Goal: Task Accomplishment & Management: Use online tool/utility

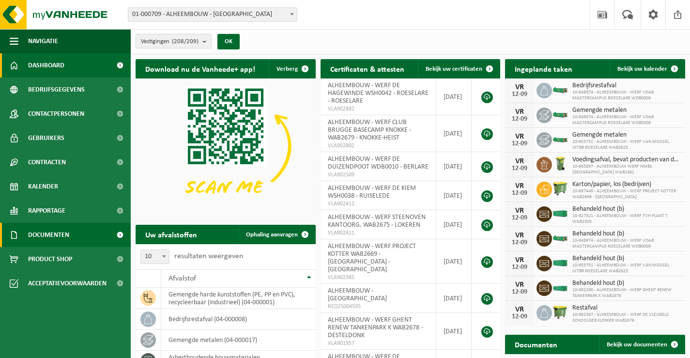
click at [47, 234] on span "Documenten" at bounding box center [48, 235] width 41 height 24
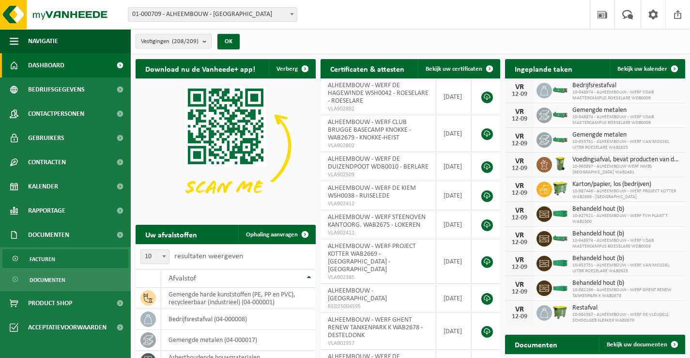
click at [40, 258] on span "Facturen" at bounding box center [43, 259] width 26 height 18
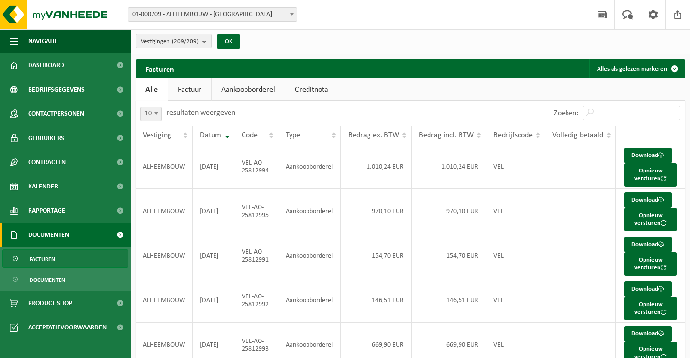
click at [250, 87] on link "Aankoopborderel" at bounding box center [248, 89] width 73 height 22
click at [251, 133] on span "Code" at bounding box center [250, 135] width 16 height 8
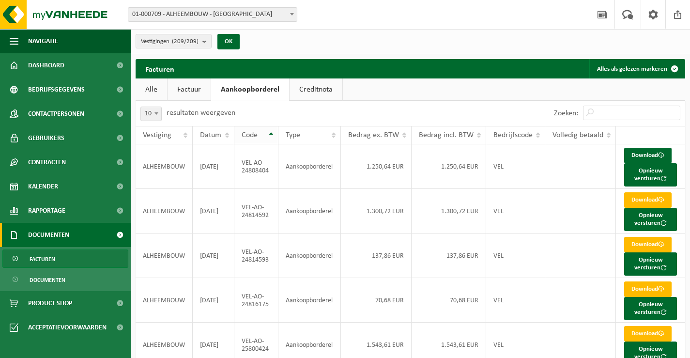
click at [251, 133] on span "Code" at bounding box center [250, 135] width 16 height 8
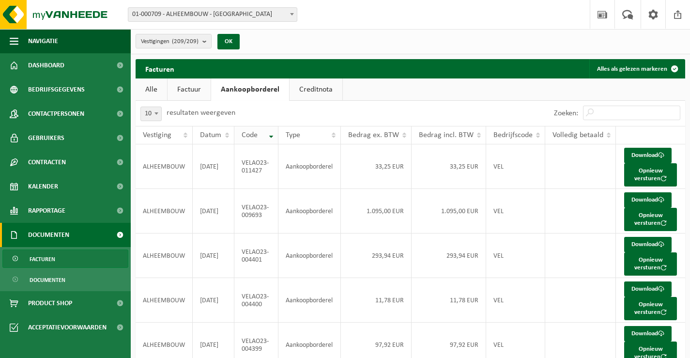
click at [251, 133] on span "Code" at bounding box center [250, 135] width 16 height 8
click at [630, 112] on input "Zoeken:" at bounding box center [631, 113] width 97 height 15
paste input "VEL-AO-25812993"
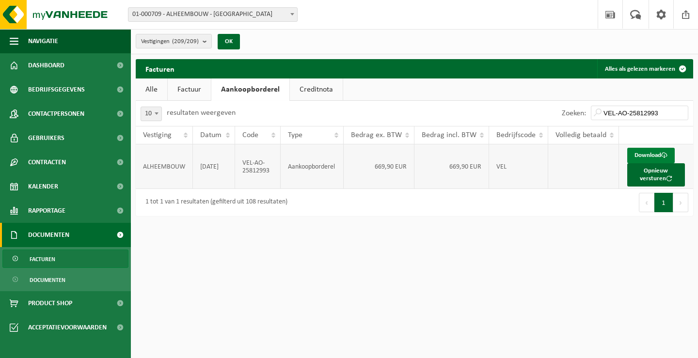
click at [642, 154] on link "Download" at bounding box center [650, 156] width 47 height 16
drag, startPoint x: 660, startPoint y: 112, endPoint x: 584, endPoint y: 107, distance: 76.7
click at [584, 108] on div "Zoeken: VEL-AO-25812993" at bounding box center [625, 113] width 136 height 25
paste input "1"
click at [650, 154] on link "Download" at bounding box center [650, 156] width 47 height 16
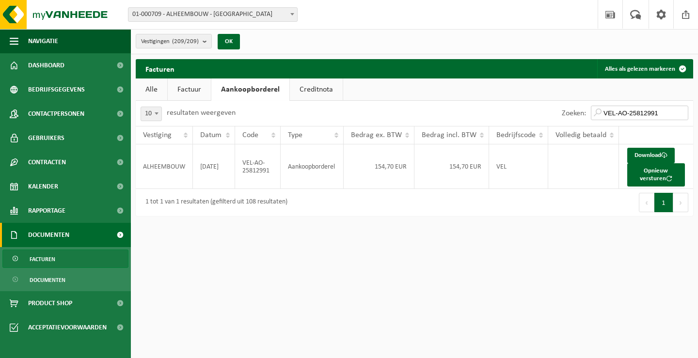
drag, startPoint x: 659, startPoint y: 113, endPoint x: 587, endPoint y: 112, distance: 72.2
click at [587, 113] on div "Zoeken: VEL-AO-25812991" at bounding box center [625, 113] width 136 height 25
paste input "2"
click at [648, 151] on link "Download" at bounding box center [650, 156] width 47 height 16
drag, startPoint x: 662, startPoint y: 112, endPoint x: 603, endPoint y: 111, distance: 59.6
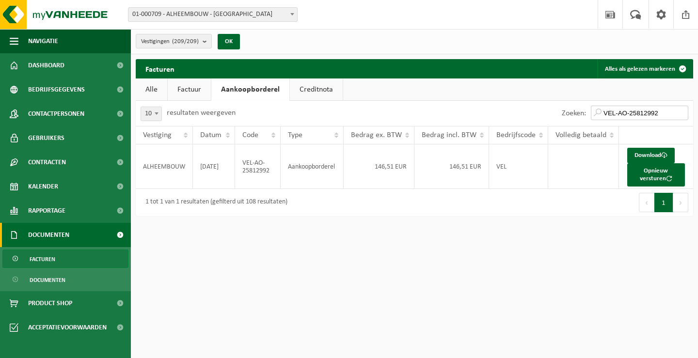
click at [603, 111] on input "VEL-AO-25812992" at bounding box center [639, 113] width 97 height 15
paste input "5"
click at [635, 152] on link "Download" at bounding box center [650, 156] width 47 height 16
click at [466, 109] on div "Zoeken: VEL-AO-25812995" at bounding box center [553, 113] width 279 height 25
drag, startPoint x: 646, startPoint y: 109, endPoint x: 575, endPoint y: 109, distance: 71.2
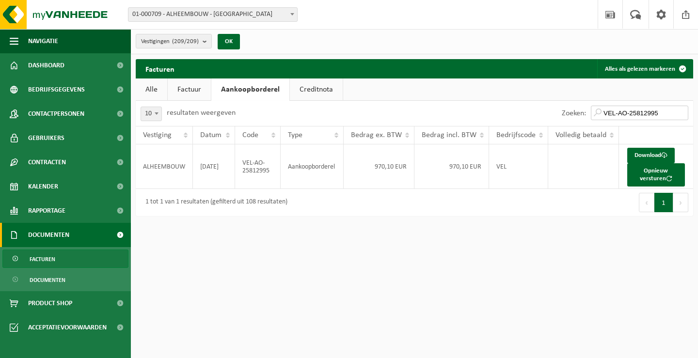
click at [575, 109] on div "Zoeken: VEL-AO-25812995" at bounding box center [625, 113] width 136 height 25
paste input "4"
type input "VEL-AO-25812994"
click at [643, 154] on link "Download" at bounding box center [650, 156] width 47 height 16
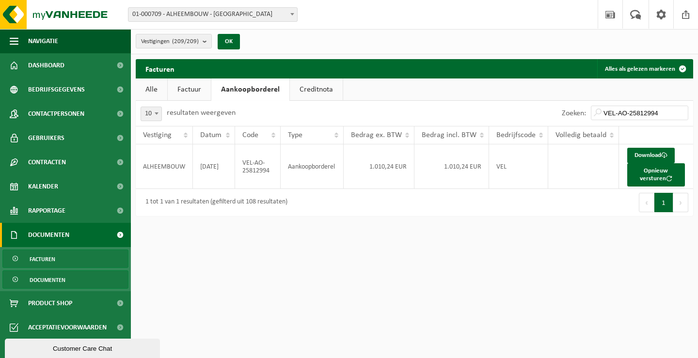
click at [41, 279] on span "Documenten" at bounding box center [48, 280] width 36 height 18
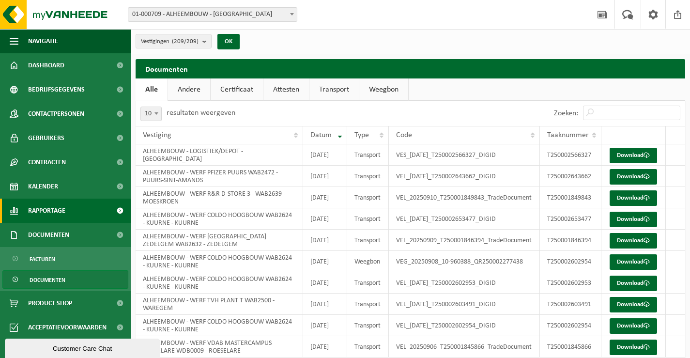
click at [41, 211] on span "Rapportage" at bounding box center [46, 211] width 37 height 24
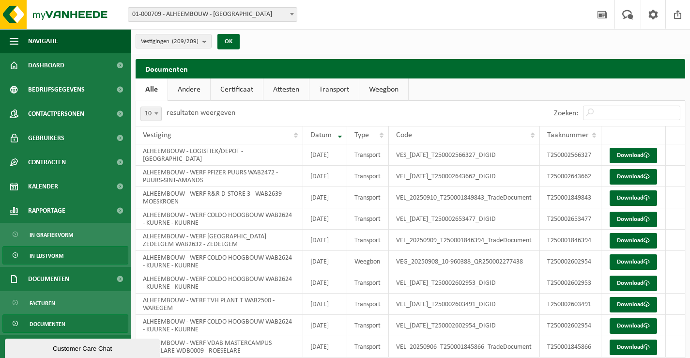
click at [39, 256] on span "In lijstvorm" at bounding box center [47, 256] width 34 height 18
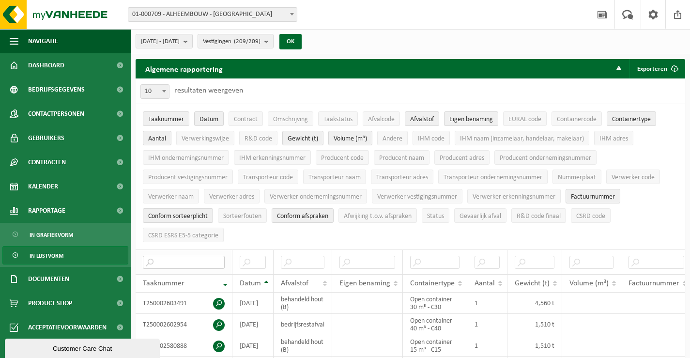
click at [199, 258] on input "text" at bounding box center [184, 262] width 82 height 13
paste input "T240000950712"
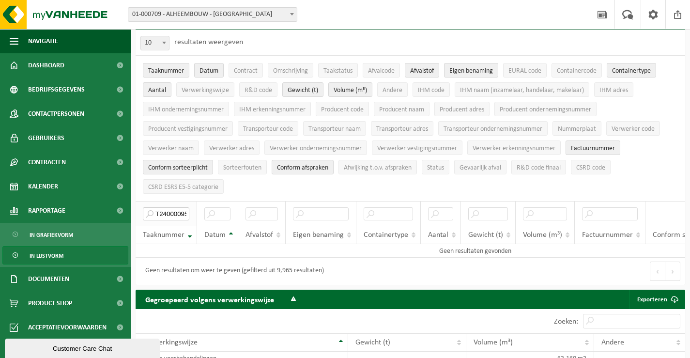
scroll to position [0, 16]
drag, startPoint x: 156, startPoint y: 207, endPoint x: 194, endPoint y: 210, distance: 37.9
click at [194, 210] on th "T240000950712" at bounding box center [167, 213] width 62 height 25
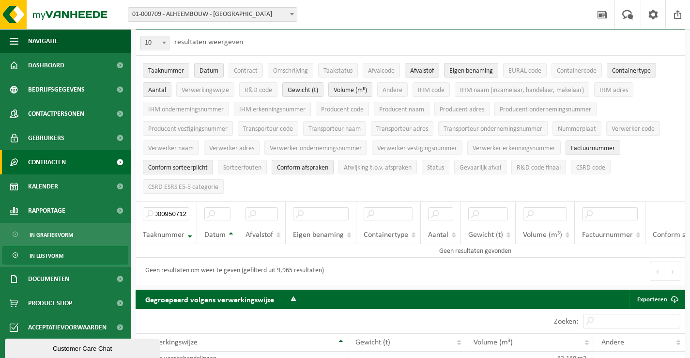
scroll to position [0, 0]
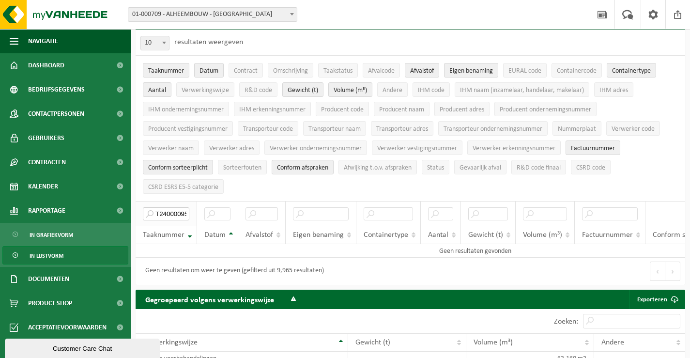
click at [169, 208] on input "T240000950712" at bounding box center [166, 213] width 47 height 13
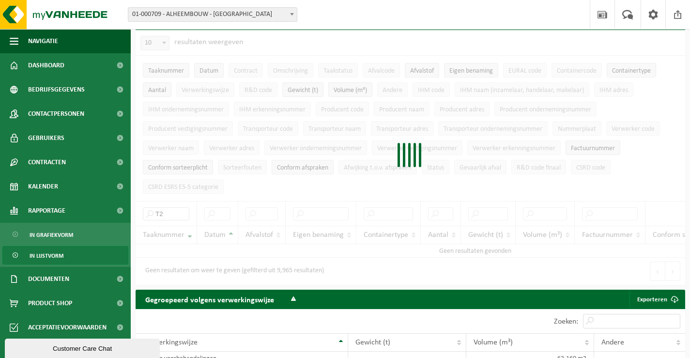
type input "T"
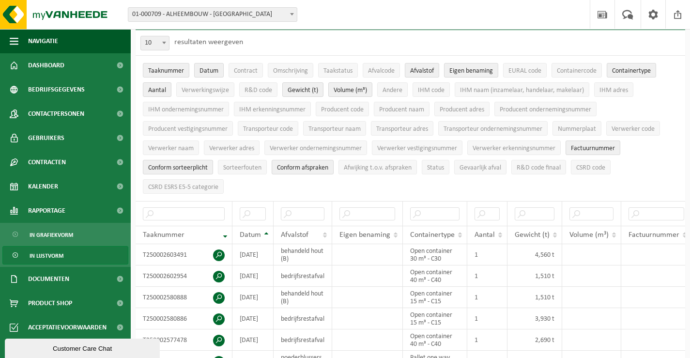
click at [294, 12] on span at bounding box center [292, 14] width 10 height 13
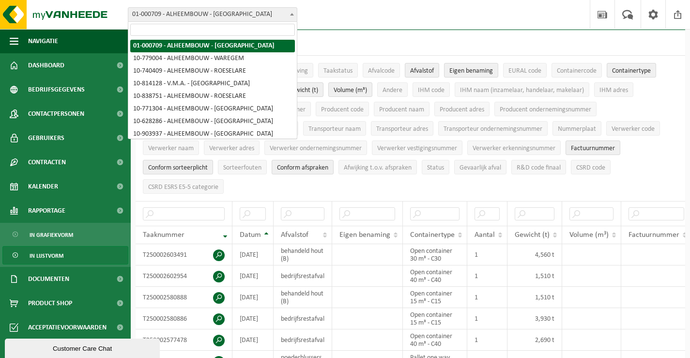
click at [222, 31] on input "search" at bounding box center [212, 30] width 165 height 12
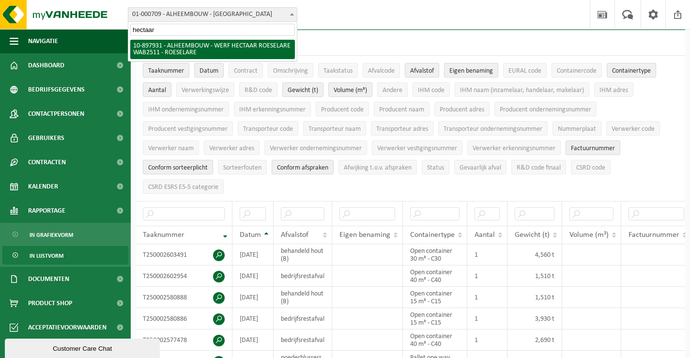
type input "hectaar"
select select "117915"
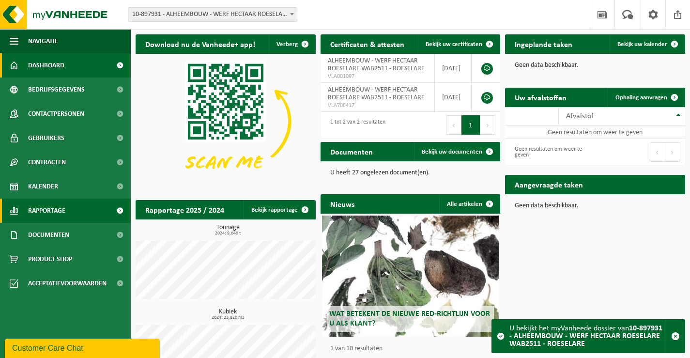
click at [46, 207] on span "Rapportage" at bounding box center [46, 211] width 37 height 24
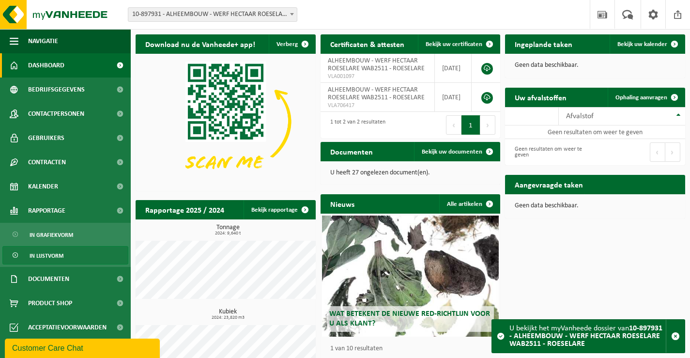
click at [48, 255] on span "In lijstvorm" at bounding box center [47, 256] width 34 height 18
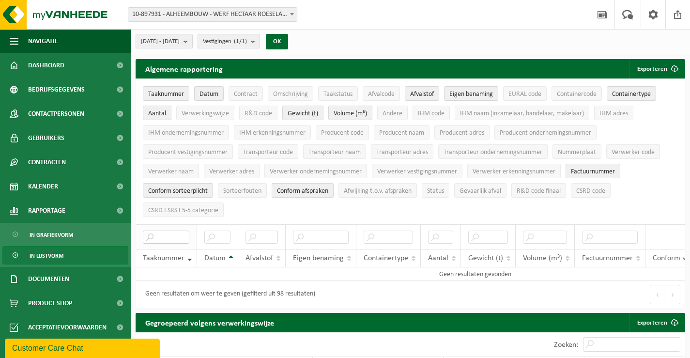
click at [167, 234] on input "text" at bounding box center [166, 237] width 47 height 13
type input "T240000950712"
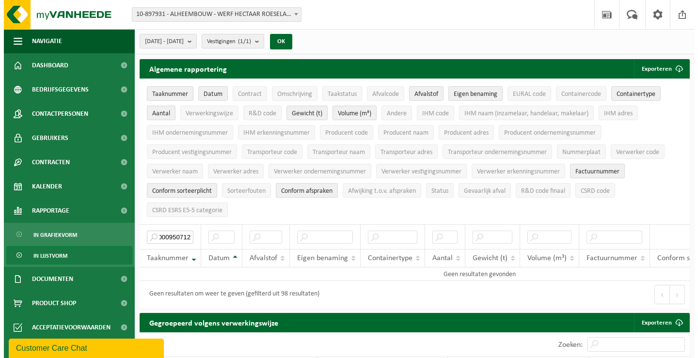
scroll to position [0, 0]
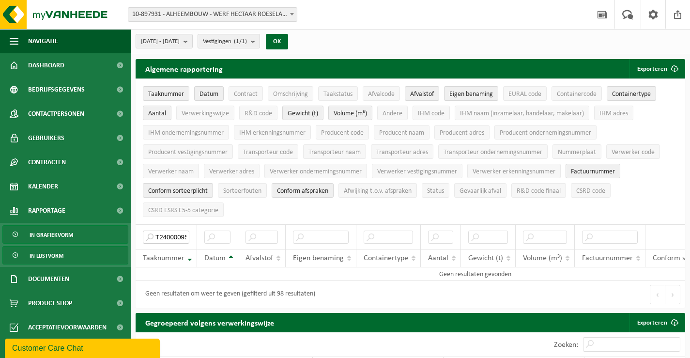
drag, startPoint x: 187, startPoint y: 234, endPoint x: 127, endPoint y: 234, distance: 59.6
click at [192, 41] on b "submit" at bounding box center [188, 41] width 9 height 14
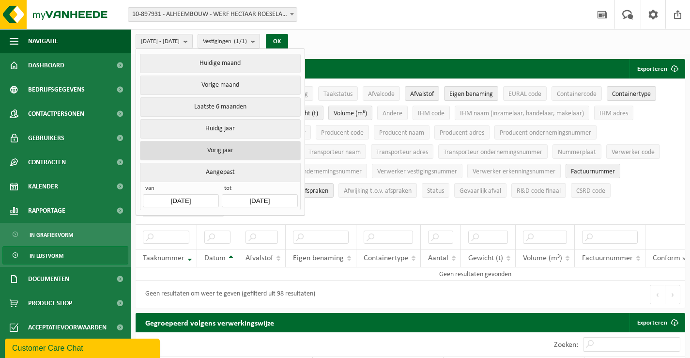
click at [173, 147] on button "Vorig jaar" at bounding box center [220, 150] width 160 height 19
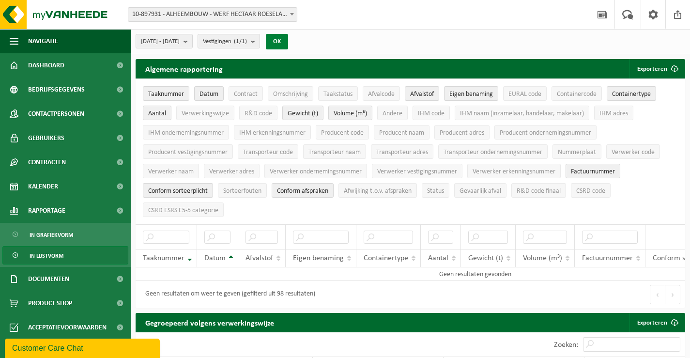
click at [288, 39] on button "OK" at bounding box center [277, 42] width 22 height 16
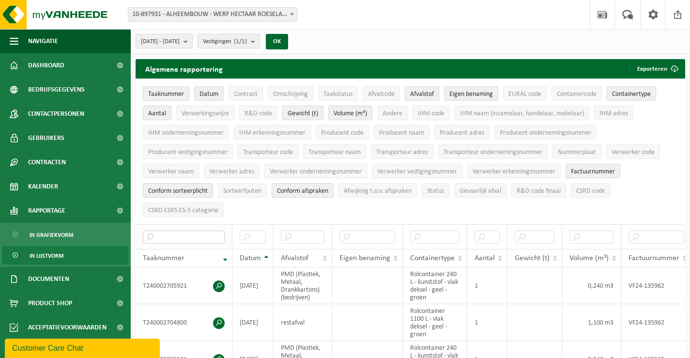
click at [177, 235] on input "text" at bounding box center [184, 237] width 82 height 13
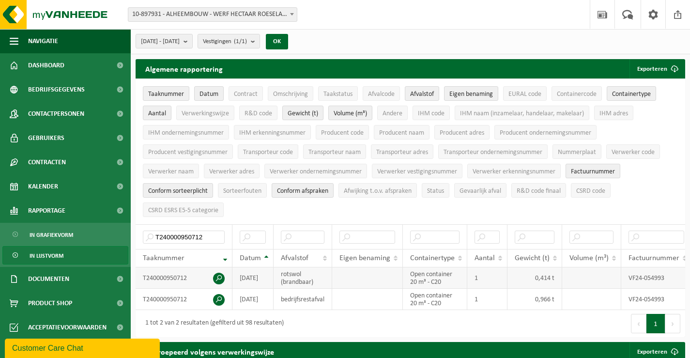
click at [219, 273] on span at bounding box center [219, 279] width 12 height 12
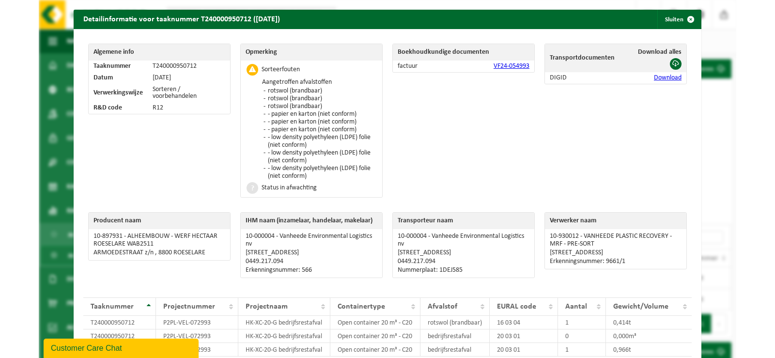
scroll to position [48, 0]
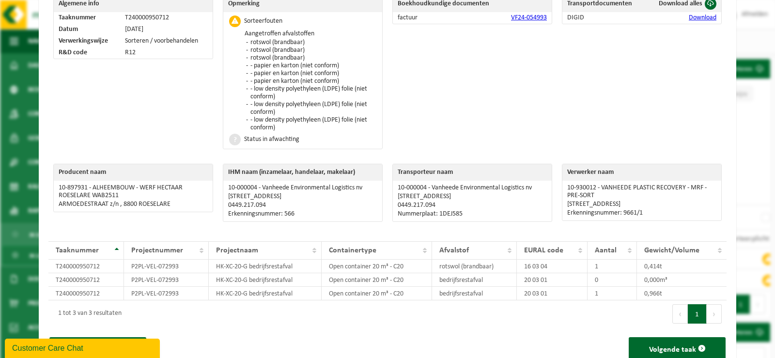
drag, startPoint x: 584, startPoint y: 68, endPoint x: 568, endPoint y: 98, distance: 33.8
click at [568, 98] on div "Transportdocumenten Download alles DIGID Download" at bounding box center [642, 74] width 170 height 169
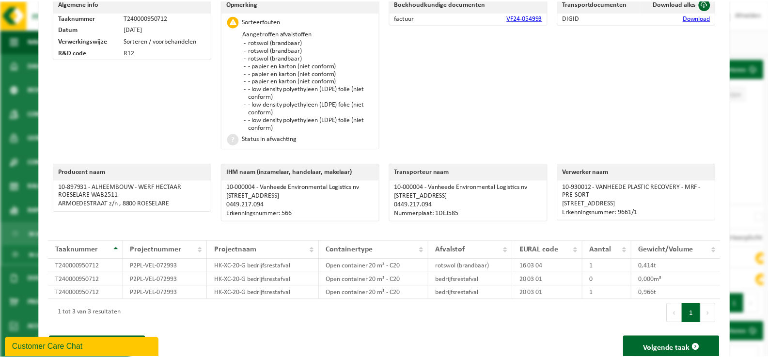
scroll to position [0, 0]
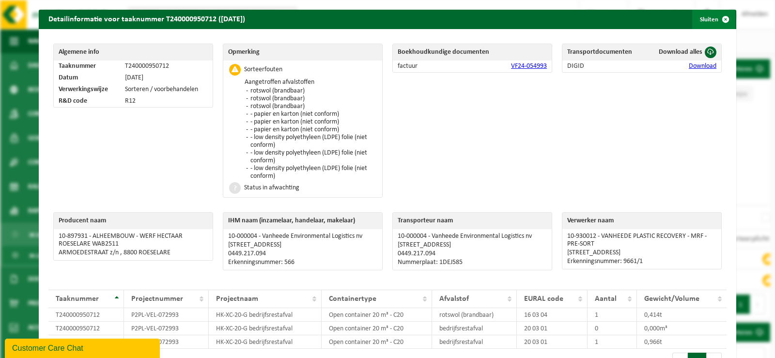
click at [690, 20] on span "button" at bounding box center [725, 19] width 19 height 19
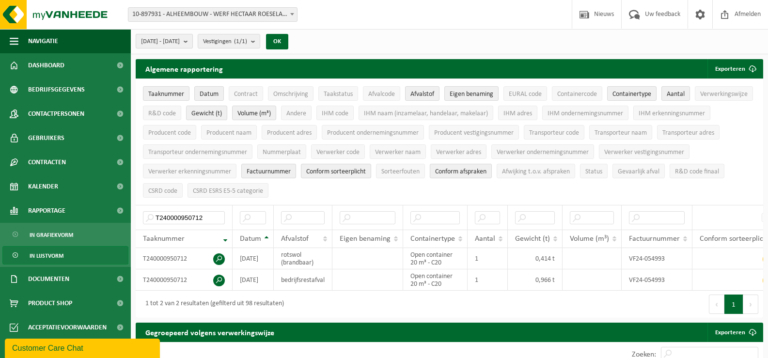
click at [192, 42] on b "submit" at bounding box center [188, 41] width 9 height 14
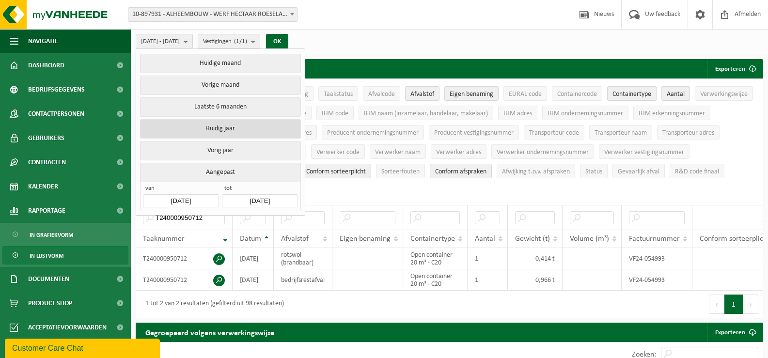
click at [206, 127] on button "Huidig jaar" at bounding box center [220, 128] width 160 height 19
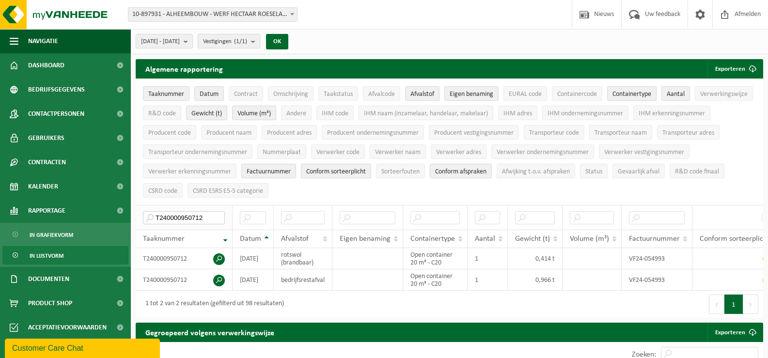
drag, startPoint x: 212, startPoint y: 213, endPoint x: 164, endPoint y: 211, distance: 48.0
click at [164, 211] on input "T240000950712" at bounding box center [184, 217] width 82 height 13
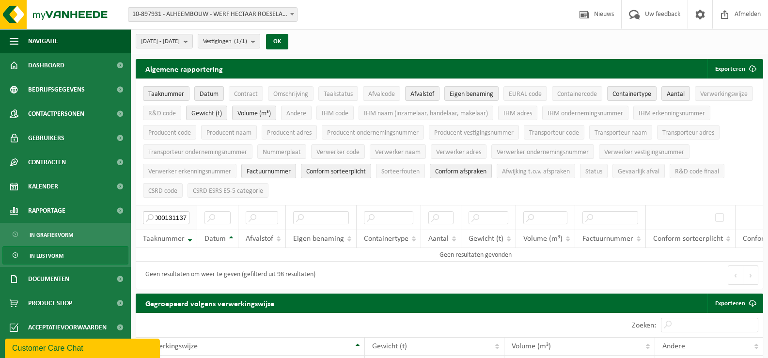
scroll to position [0, 19]
type input "T2500001311372"
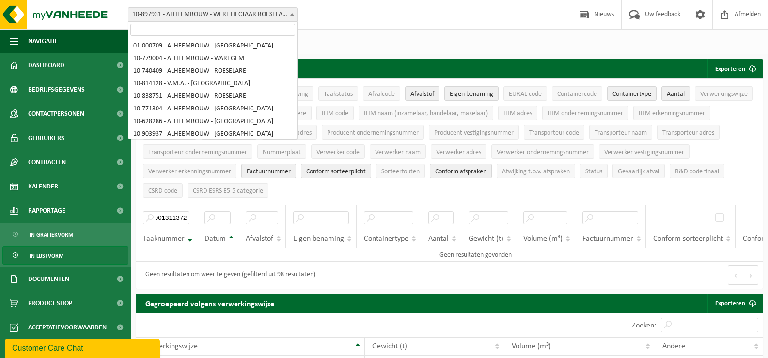
click at [294, 13] on span at bounding box center [292, 14] width 10 height 13
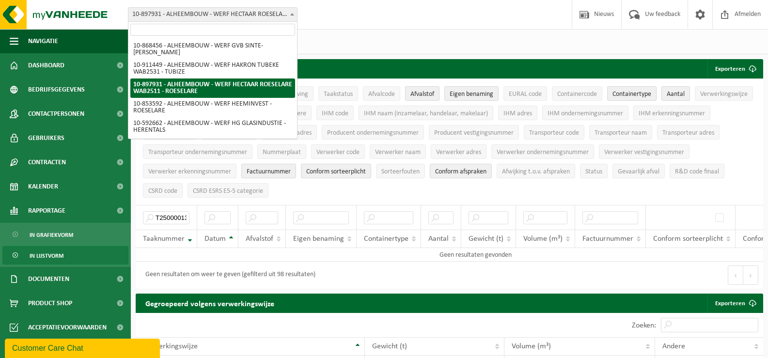
click at [245, 30] on input "search" at bounding box center [212, 30] width 165 height 12
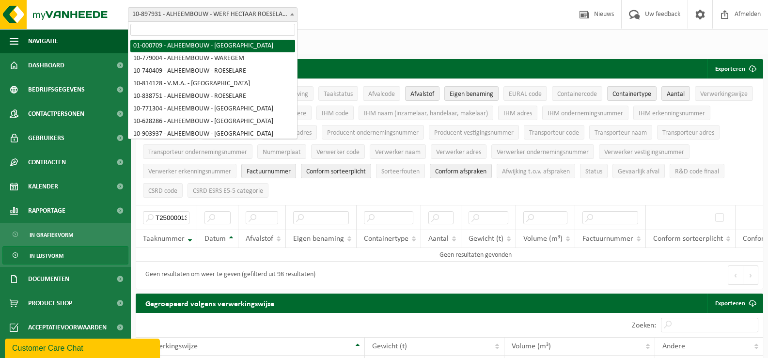
select select "84"
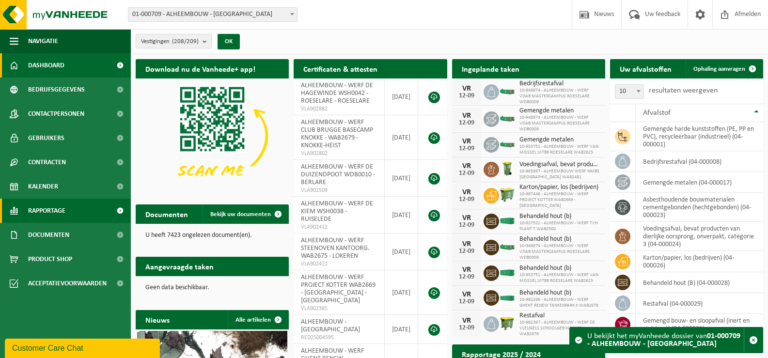
click at [34, 209] on span "Rapportage" at bounding box center [46, 211] width 37 height 24
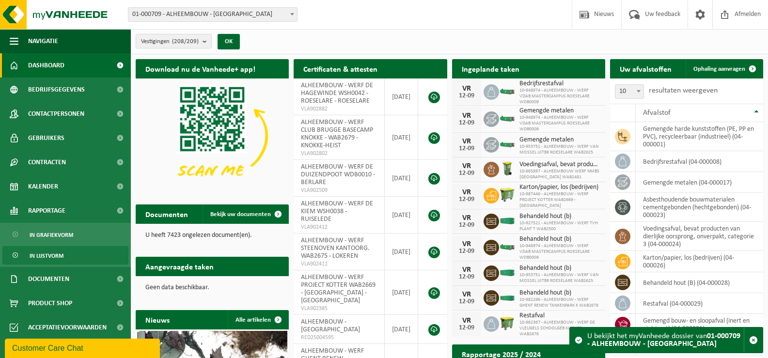
click at [42, 253] on span "In lijstvorm" at bounding box center [47, 256] width 34 height 18
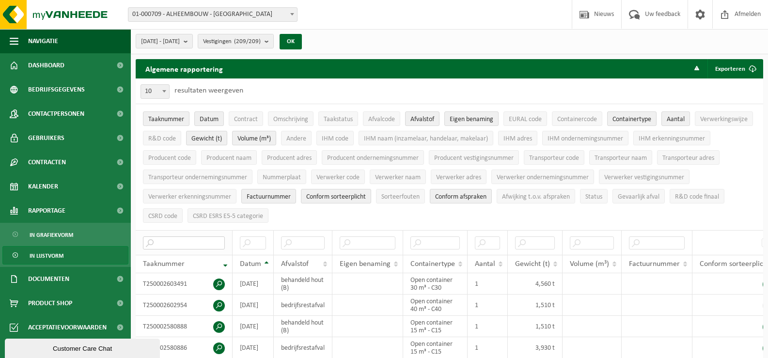
click at [167, 239] on input "text" at bounding box center [184, 242] width 82 height 13
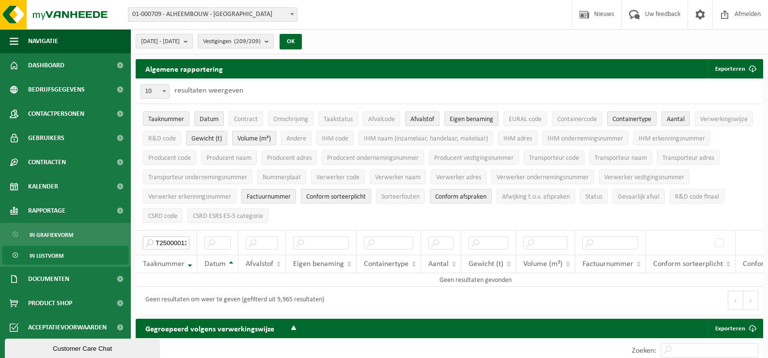
scroll to position [0, 19]
click at [192, 40] on b "submit" at bounding box center [188, 41] width 9 height 14
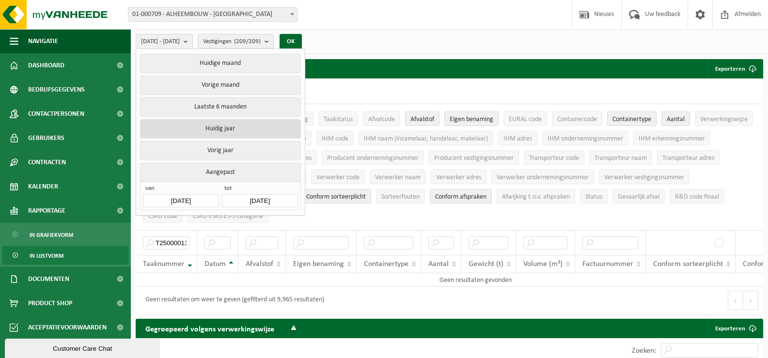
click at [172, 126] on button "Huidig jaar" at bounding box center [220, 128] width 160 height 19
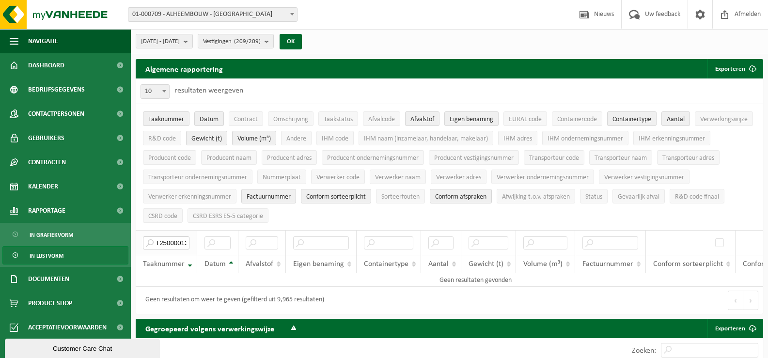
click at [169, 240] on input "T2500001311372" at bounding box center [166, 242] width 47 height 13
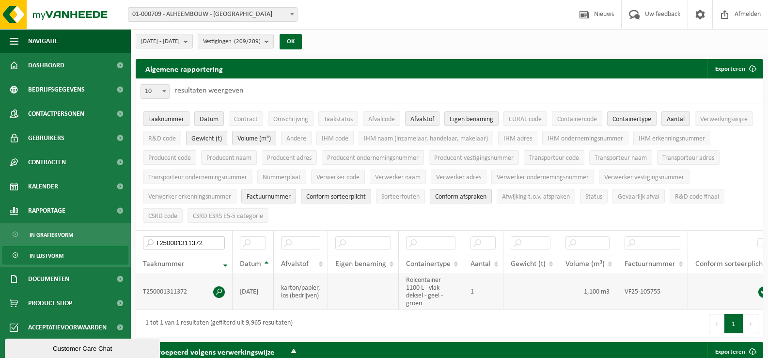
type input "T250001311372"
click at [218, 288] on span at bounding box center [219, 292] width 12 height 12
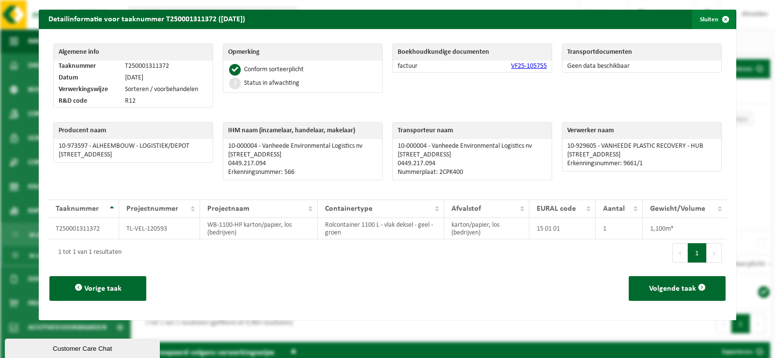
click at [719, 16] on span "button" at bounding box center [725, 19] width 19 height 19
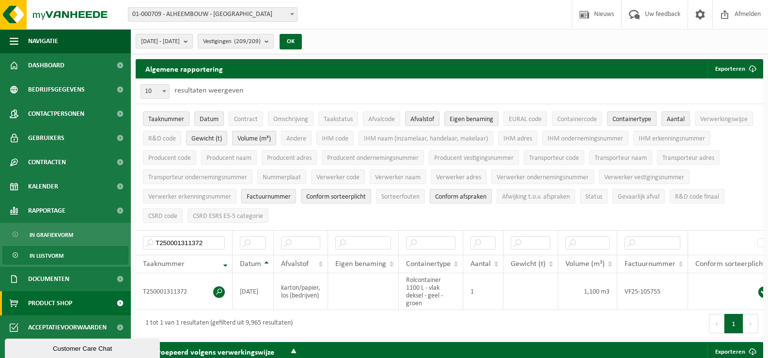
click at [60, 300] on span "Product Shop" at bounding box center [50, 303] width 44 height 24
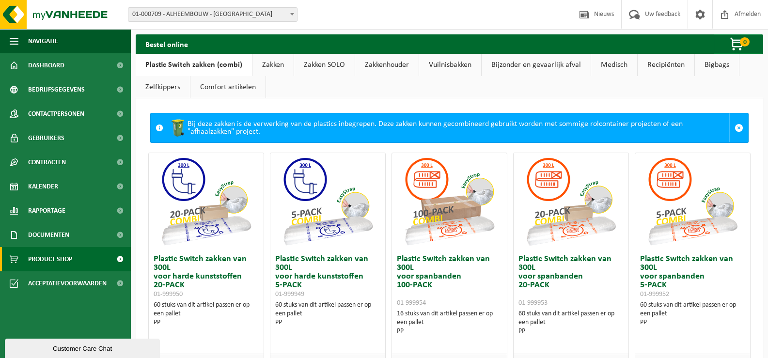
scroll to position [242, 0]
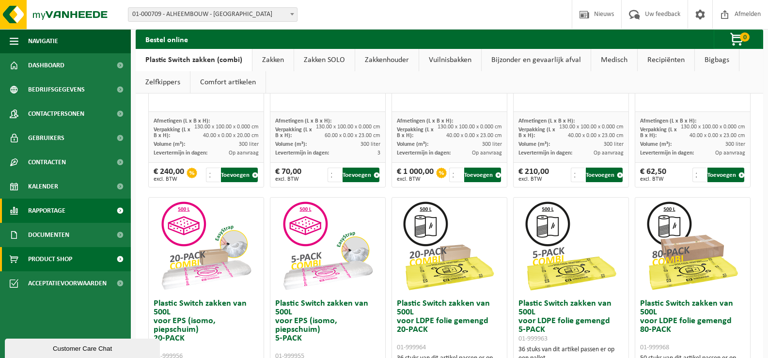
click at [46, 208] on span "Rapportage" at bounding box center [46, 211] width 37 height 24
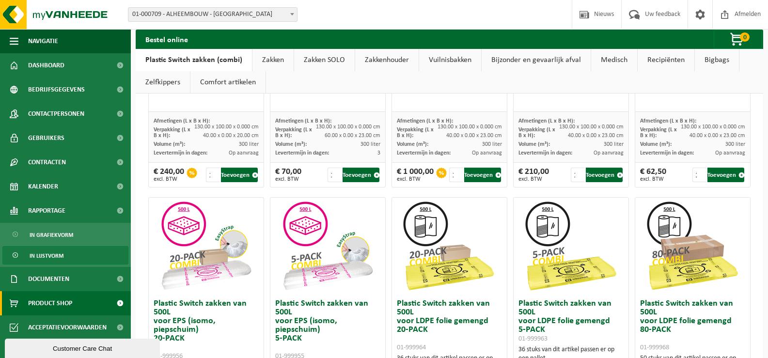
click at [49, 255] on span "In lijstvorm" at bounding box center [47, 256] width 34 height 18
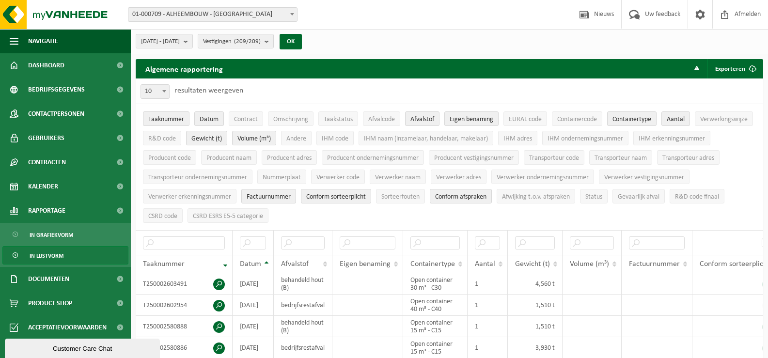
click at [445, 17] on div "Vestiging: 01-000709 - ALHEEMBOUW - [GEOGRAPHIC_DATA] 10-779004 - ALHEEMBOUW - …" at bounding box center [384, 15] width 768 height 30
click at [416, 15] on div "Vestiging: 01-000709 - ALHEEMBOUW - [GEOGRAPHIC_DATA] 10-779004 - ALHEEMBOUW - …" at bounding box center [384, 15] width 768 height 30
click at [292, 14] on b at bounding box center [292, 14] width 4 height 2
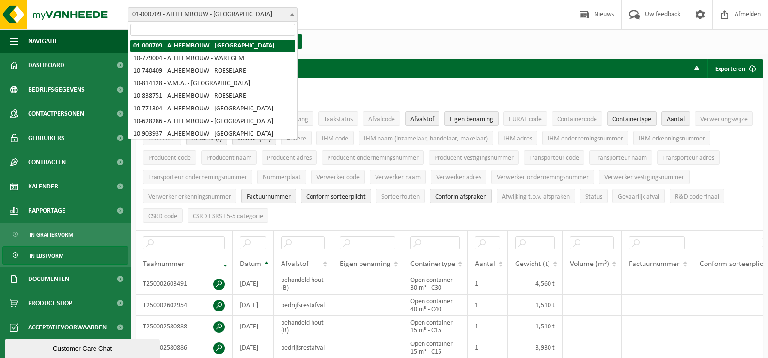
click at [254, 29] on input "search" at bounding box center [212, 30] width 165 height 12
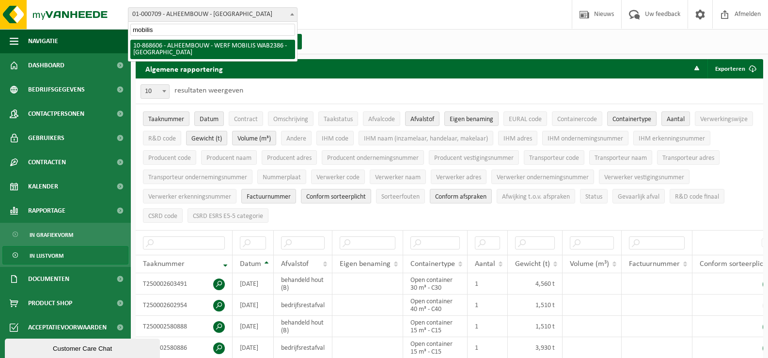
type input "mobilis"
select select "103836"
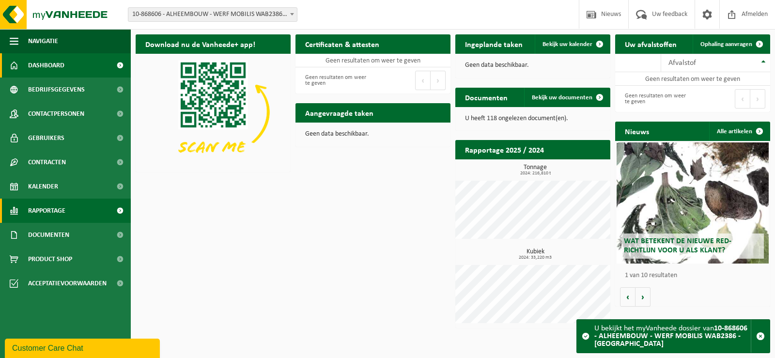
click at [47, 210] on span "Rapportage" at bounding box center [46, 211] width 37 height 24
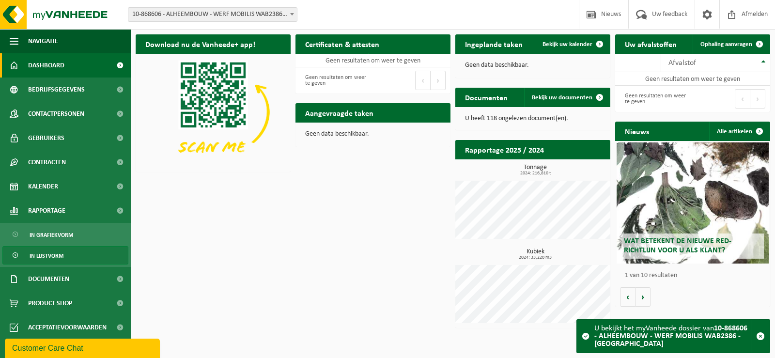
click at [43, 254] on span "In lijstvorm" at bounding box center [47, 256] width 34 height 18
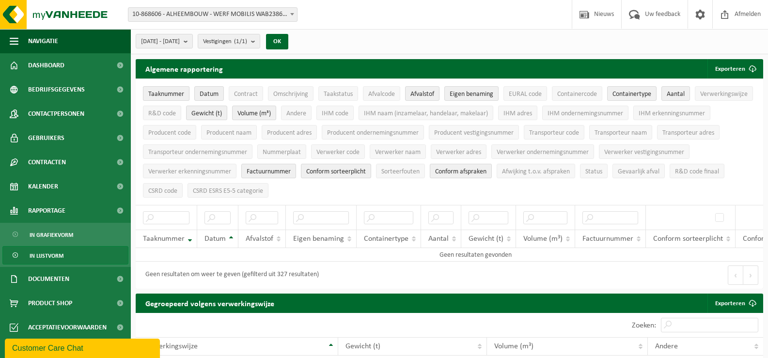
click at [152, 92] on span "Taaknummer" at bounding box center [166, 94] width 36 height 7
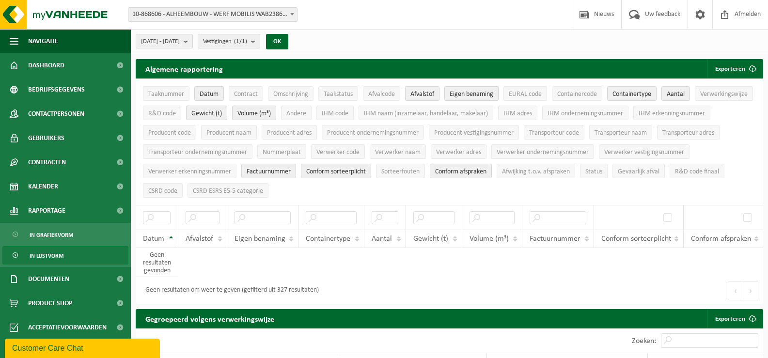
click at [469, 93] on span "Eigen benaming" at bounding box center [472, 94] width 44 height 7
click at [627, 92] on span "Containertype" at bounding box center [631, 94] width 39 height 7
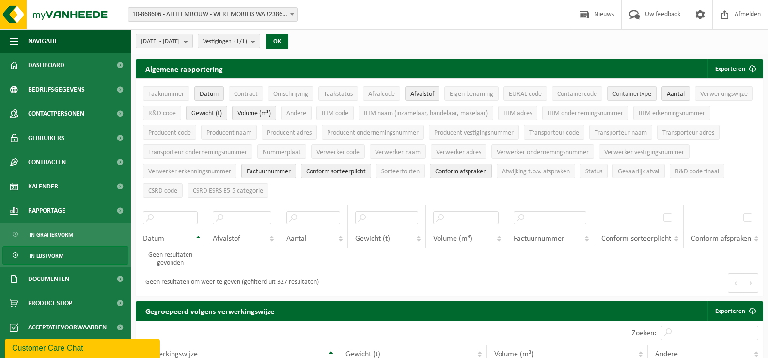
click at [632, 96] on span "Containertype" at bounding box center [631, 94] width 39 height 7
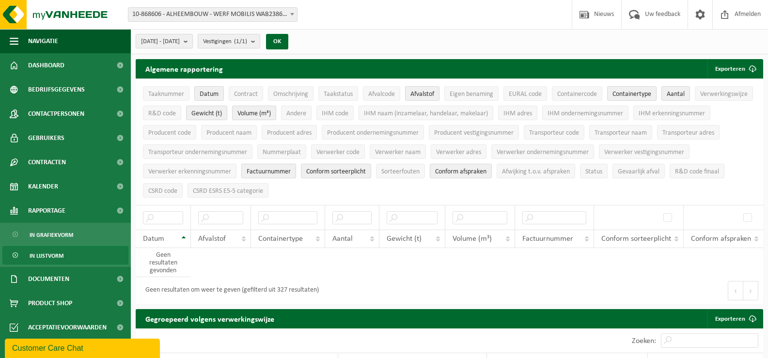
click at [263, 168] on span "Factuurnummer" at bounding box center [269, 171] width 44 height 7
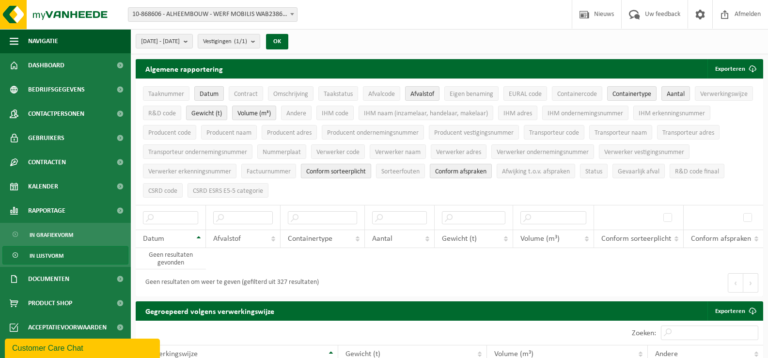
drag, startPoint x: 325, startPoint y: 165, endPoint x: 332, endPoint y: 166, distance: 7.3
click at [328, 168] on span "Conform sorteerplicht" at bounding box center [336, 171] width 60 height 7
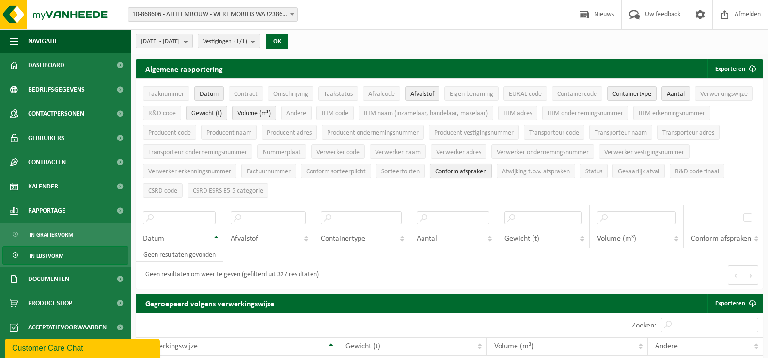
click at [458, 170] on span "Conform afspraken" at bounding box center [460, 171] width 51 height 7
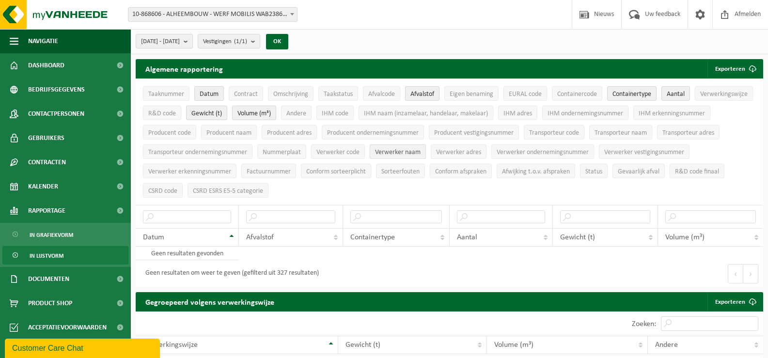
click at [387, 149] on span "Verwerker naam" at bounding box center [398, 152] width 46 height 7
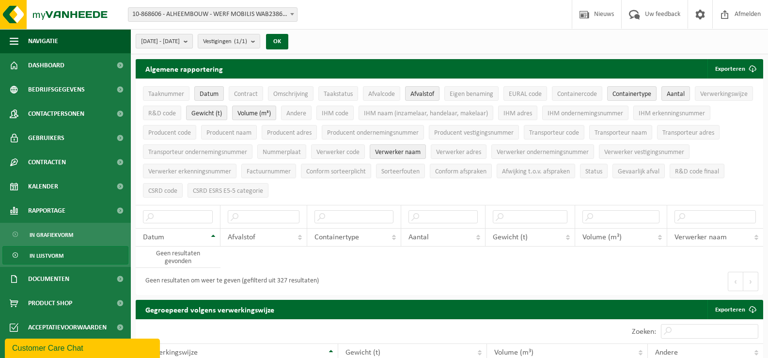
click at [192, 42] on b "submit" at bounding box center [188, 41] width 9 height 14
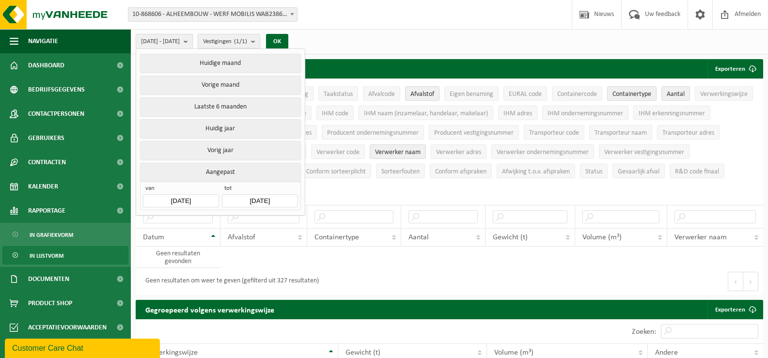
click at [194, 197] on input "[DATE]" at bounding box center [181, 200] width 76 height 13
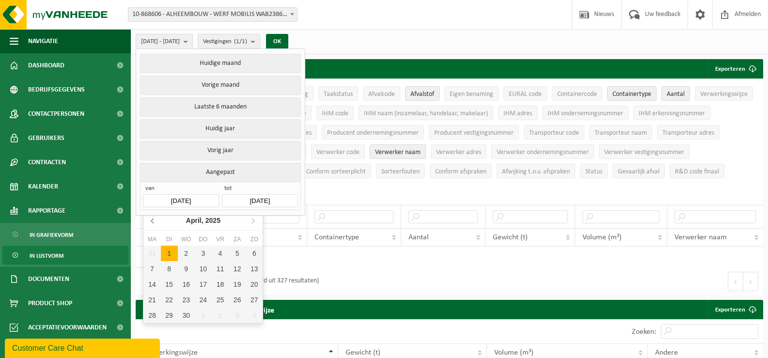
click at [153, 220] on icon at bounding box center [153, 221] width 16 height 16
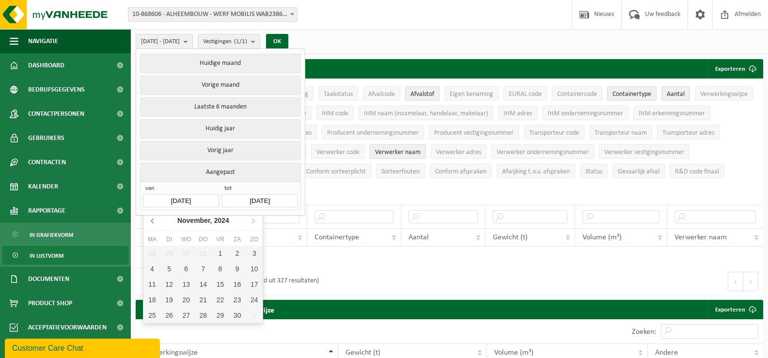
click at [153, 220] on icon at bounding box center [153, 221] width 16 height 16
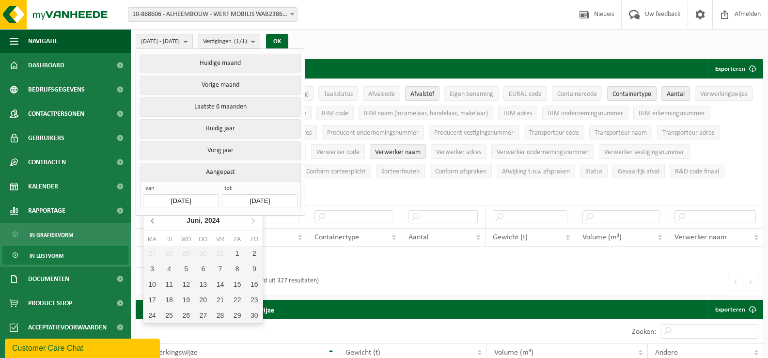
click at [153, 220] on icon at bounding box center [153, 221] width 16 height 16
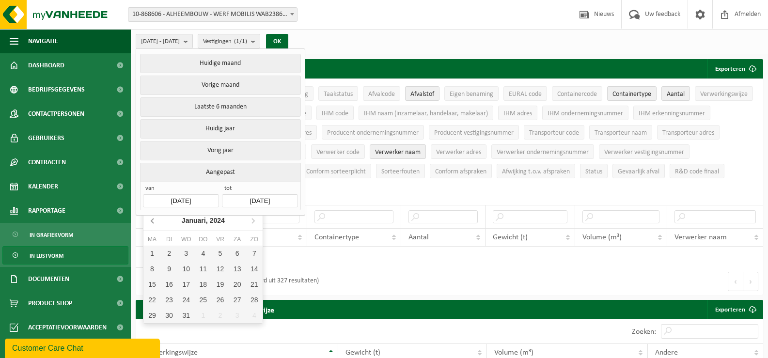
click at [153, 220] on icon at bounding box center [153, 221] width 16 height 16
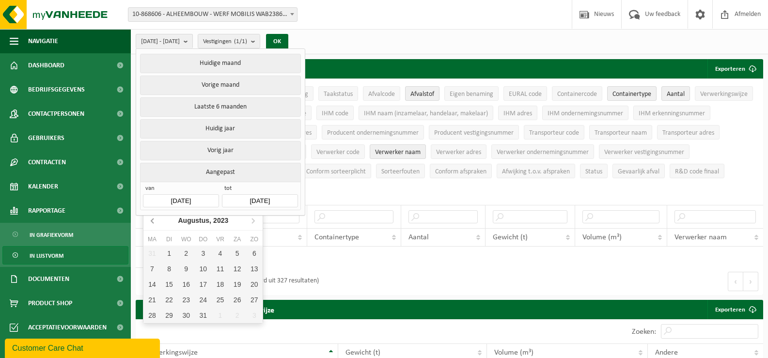
click at [153, 220] on icon at bounding box center [153, 221] width 16 height 16
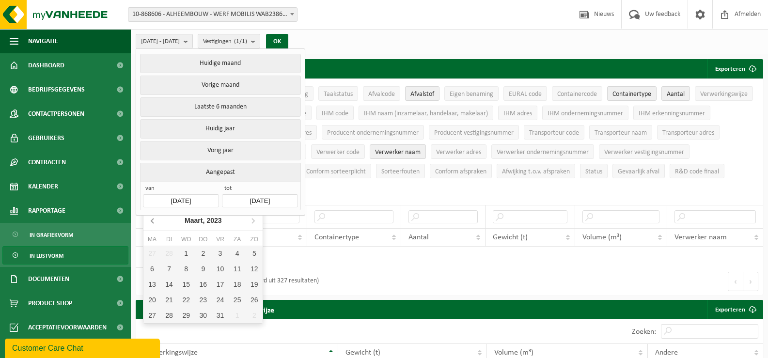
click at [153, 220] on icon at bounding box center [153, 221] width 16 height 16
click at [251, 221] on icon at bounding box center [253, 221] width 16 height 16
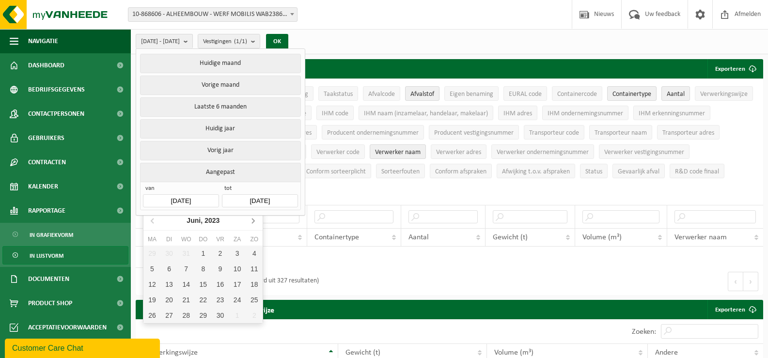
click at [251, 221] on icon at bounding box center [253, 221] width 16 height 16
click at [238, 253] on div "1" at bounding box center [237, 254] width 17 height 16
type input "[DATE]"
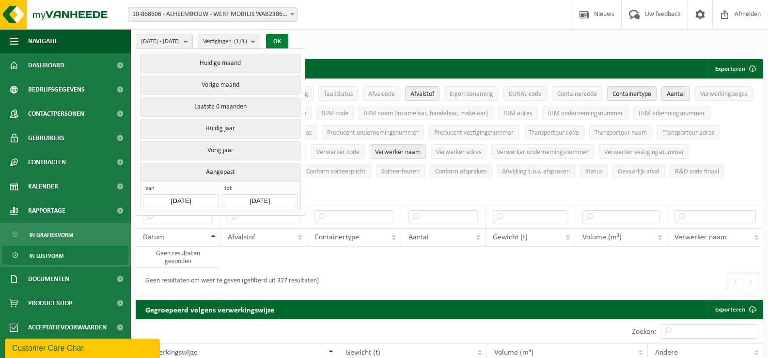
click at [288, 39] on button "OK" at bounding box center [277, 42] width 22 height 16
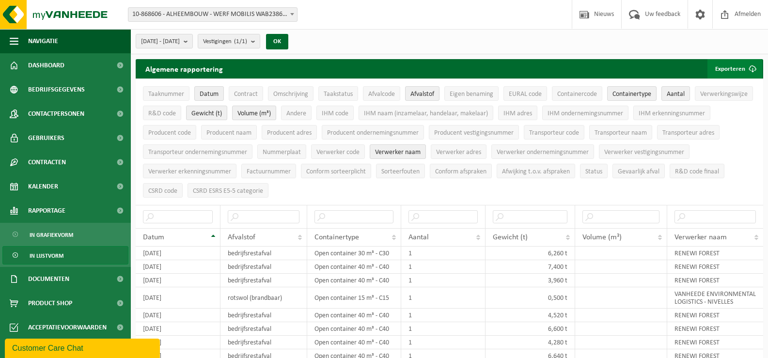
click at [727, 70] on button "Exporteren" at bounding box center [734, 68] width 55 height 19
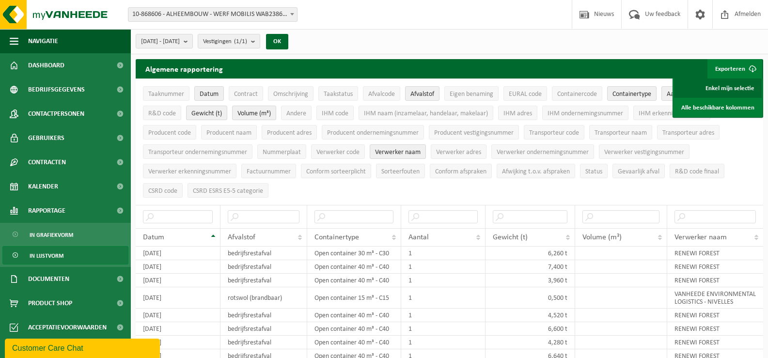
click at [726, 88] on link "Enkel mijn selectie" at bounding box center [718, 87] width 88 height 19
